Goal: Task Accomplishment & Management: Use online tool/utility

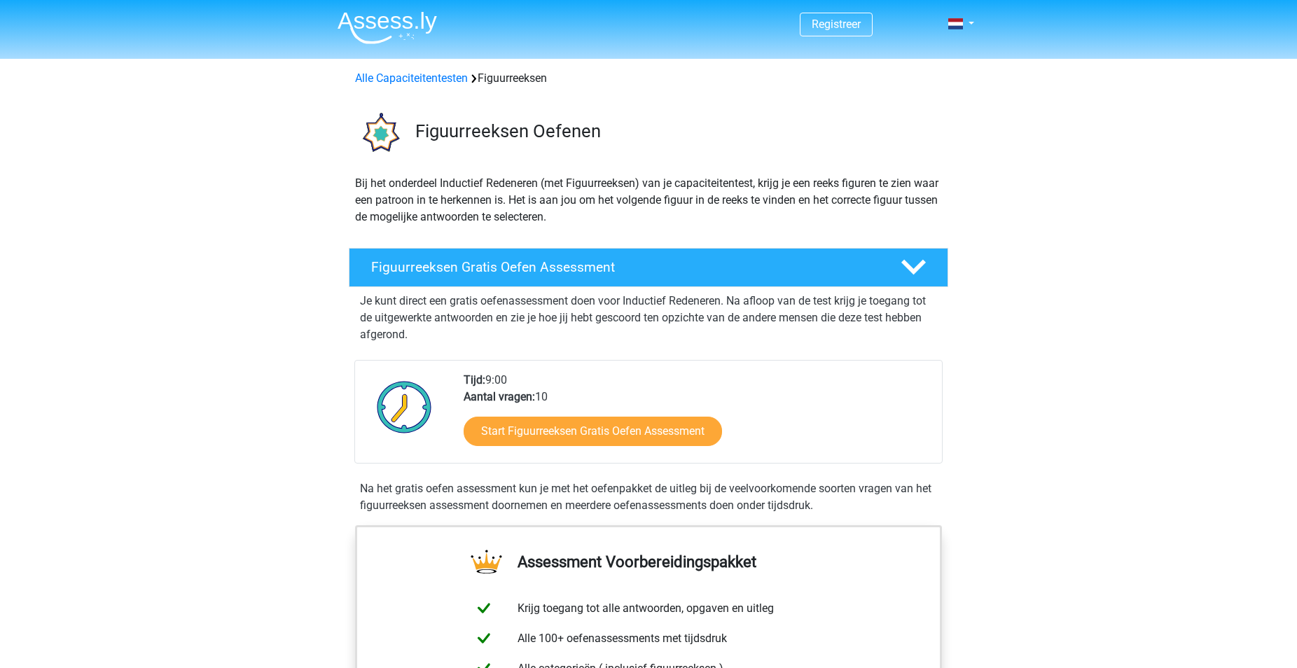
scroll to position [71, 0]
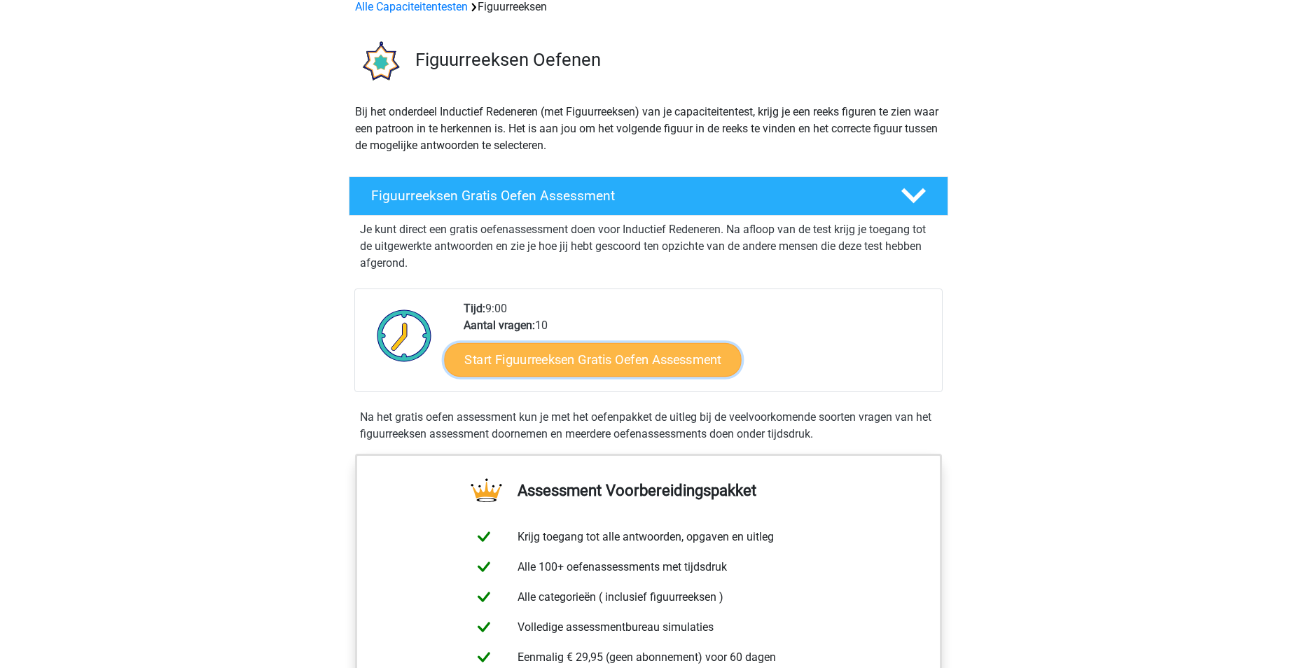
click at [535, 360] on link "Start Figuurreeksen Gratis Oefen Assessment" at bounding box center [593, 360] width 297 height 34
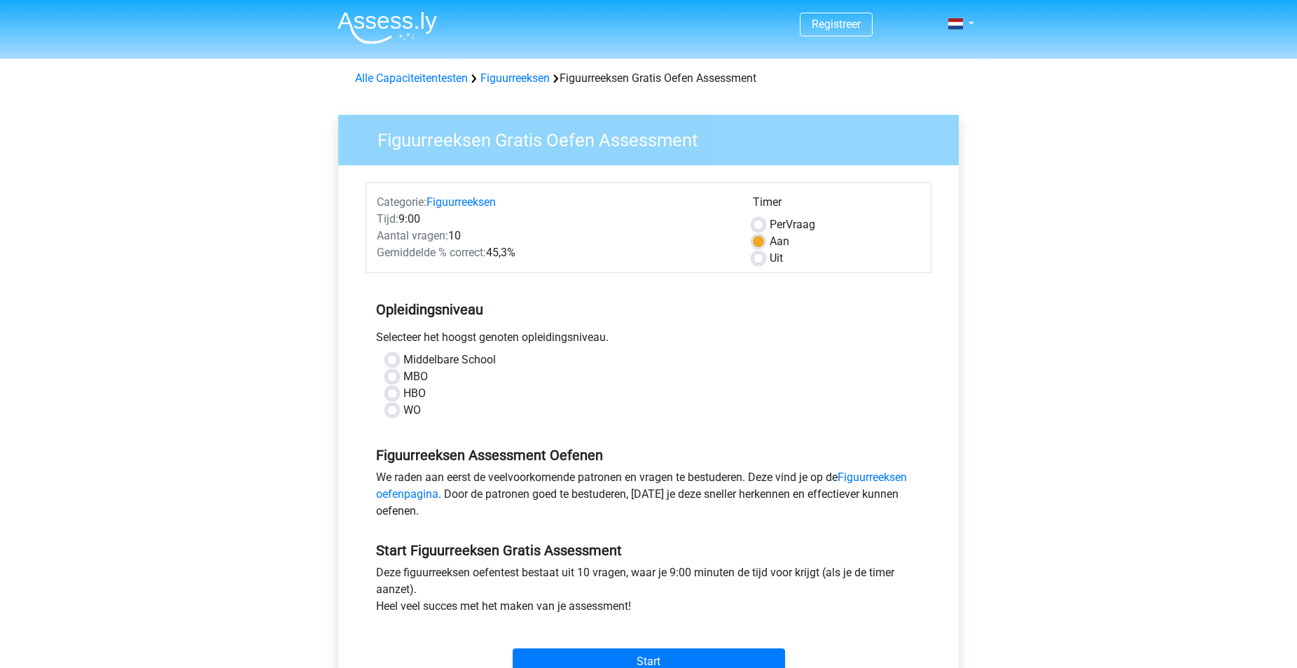
click at [404, 390] on label "HBO" at bounding box center [415, 393] width 22 height 17
click at [397, 390] on input "HBO" at bounding box center [392, 392] width 11 height 14
radio input "true"
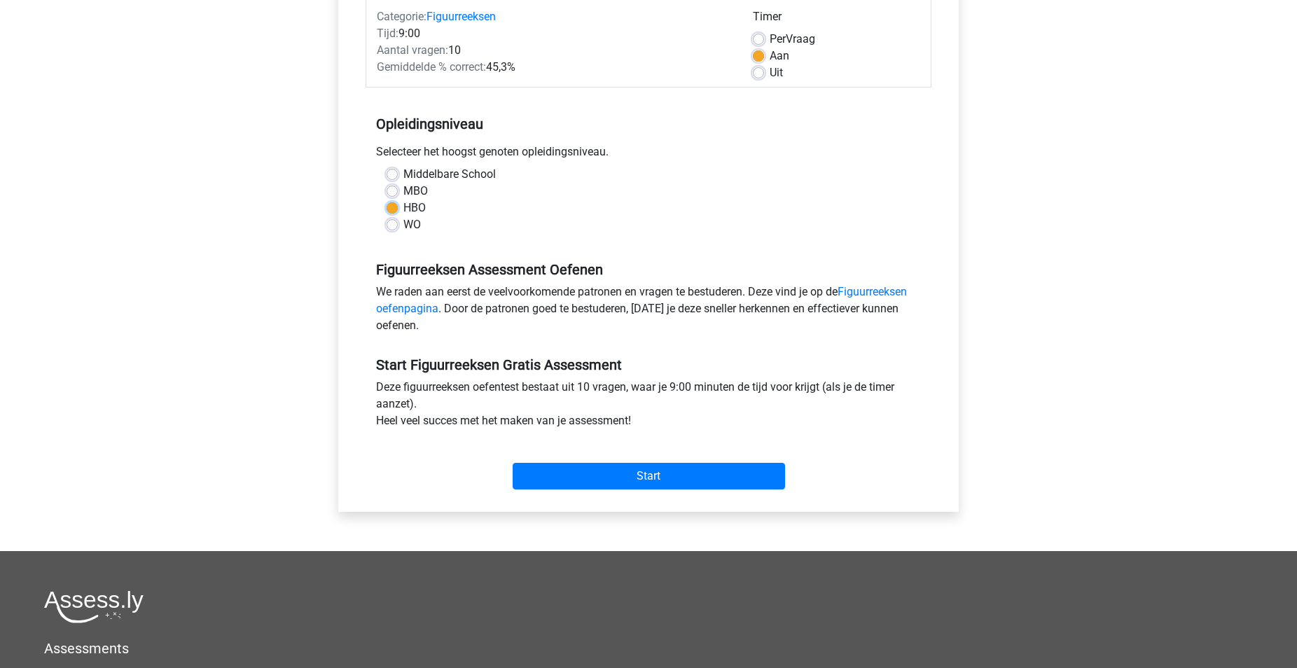
scroll to position [214, 0]
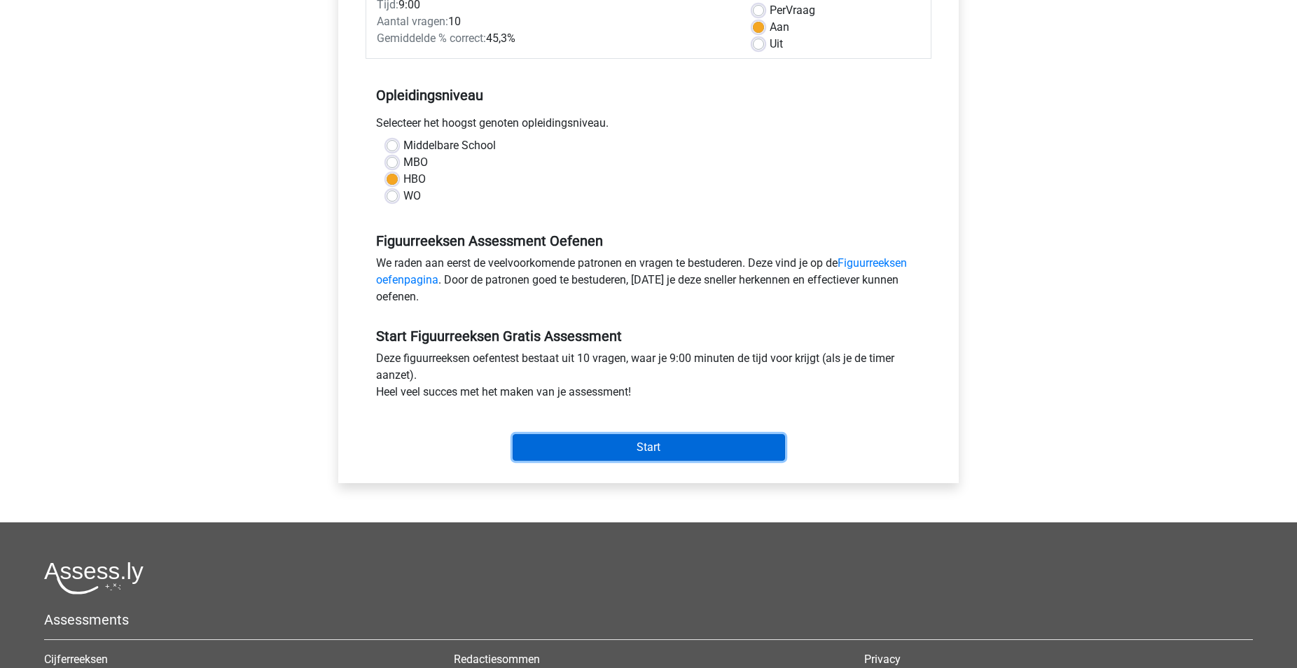
click at [596, 445] on input "Start" at bounding box center [649, 447] width 273 height 27
